Goal: Find specific page/section: Find specific page/section

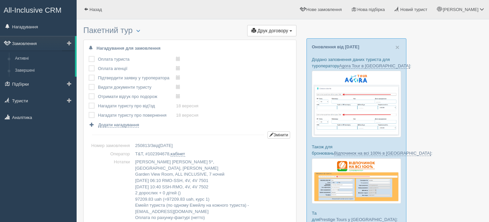
scroll to position [9, 0]
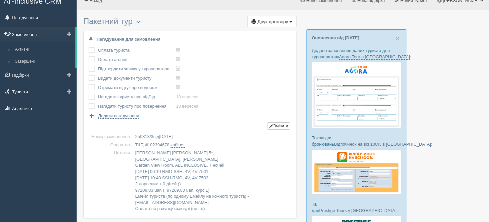
click at [47, 39] on link "Замовлення" at bounding box center [37, 34] width 75 height 15
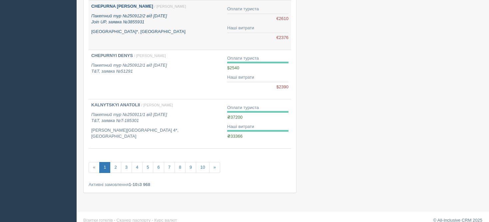
scroll to position [423, 0]
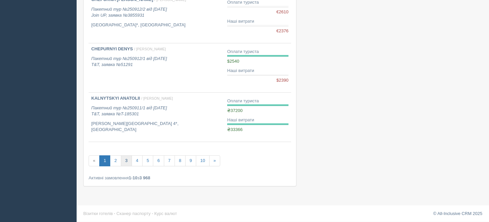
click at [129, 159] on link "3" at bounding box center [126, 160] width 11 height 11
click at [126, 159] on link "3" at bounding box center [126, 160] width 11 height 11
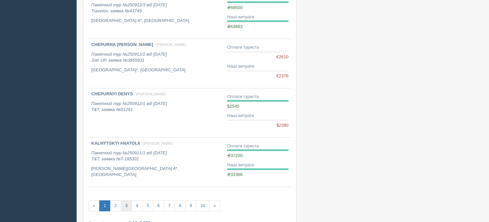
scroll to position [357, 0]
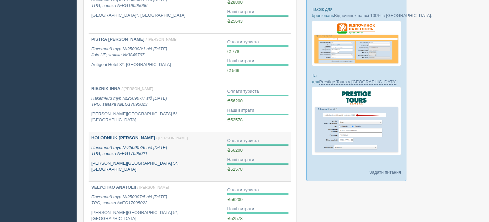
scroll to position [166, 0]
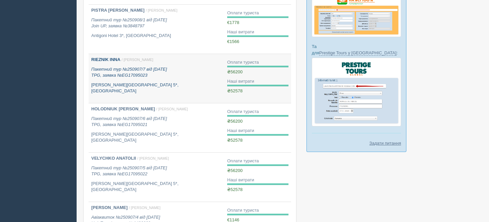
click at [111, 83] on p "Rehana Royal Beach Resort & Spa 5*, Єгипет" at bounding box center [156, 88] width 130 height 12
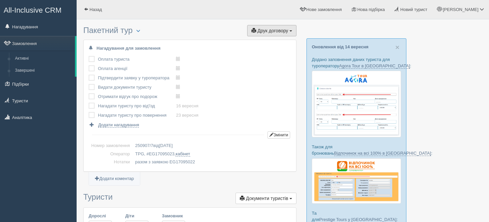
click at [258, 31] on span "Друк договору" at bounding box center [272, 30] width 31 height 5
click at [237, 143] on td "250907/7 від 07.09.2025" at bounding box center [211, 145] width 158 height 8
click at [186, 154] on link "кабінет" at bounding box center [182, 153] width 14 height 5
click at [26, 45] on link "Замовлення" at bounding box center [37, 43] width 75 height 15
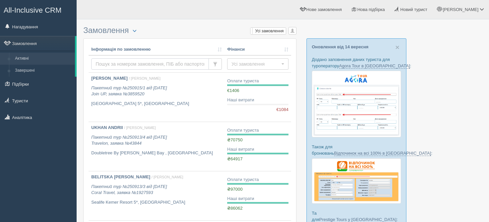
click at [185, 66] on input "text" at bounding box center [149, 63] width 117 height 11
click at [170, 68] on input "text" at bounding box center [149, 63] width 117 height 11
type input "brazh"
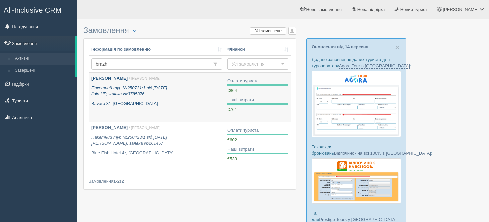
click at [127, 78] on b "БРАЖНИК ЛЮДМИЛА ГРИГОРІЇВНА" at bounding box center [109, 78] width 36 height 5
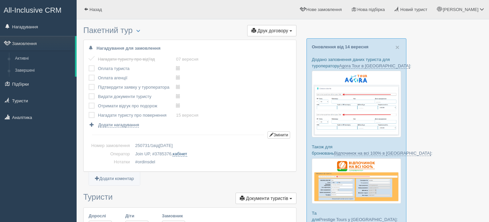
click at [175, 153] on link "кабінет" at bounding box center [179, 153] width 14 height 5
click at [15, 42] on link "Замовлення" at bounding box center [37, 43] width 75 height 15
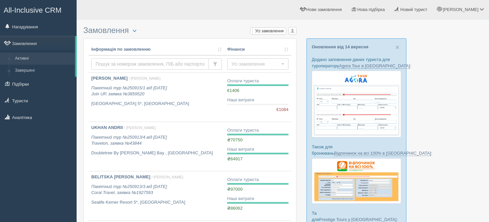
click at [147, 62] on input "text" at bounding box center [149, 63] width 117 height 11
type input "ryzh"
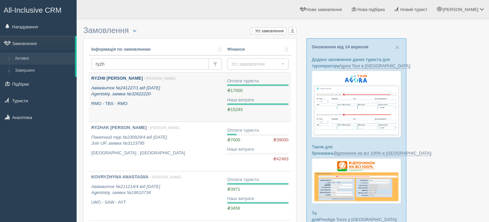
click at [111, 81] on p "RYZHII [PERSON_NAME] / [PERSON_NAME]" at bounding box center [156, 78] width 130 height 6
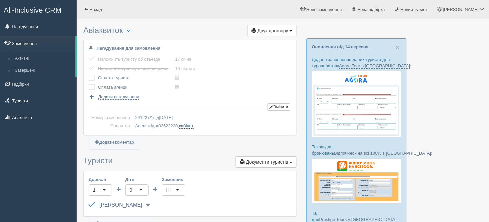
click at [191, 127] on link "кабінет" at bounding box center [186, 125] width 14 height 5
